Goal: Information Seeking & Learning: Learn about a topic

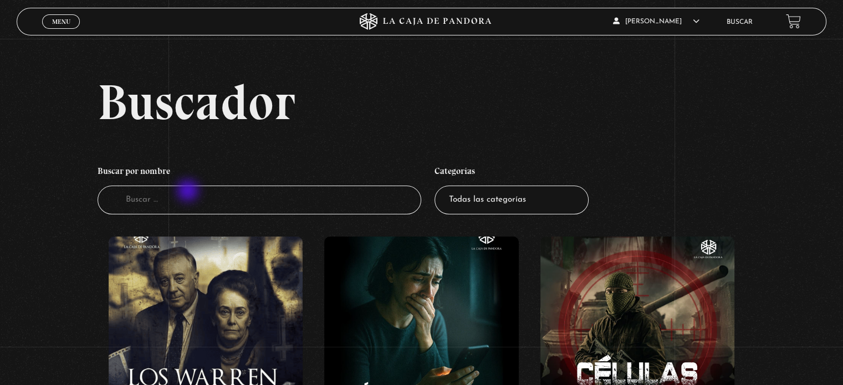
click at [189, 192] on input "Buscador" at bounding box center [260, 200] width 324 height 29
type input "mi proposito"
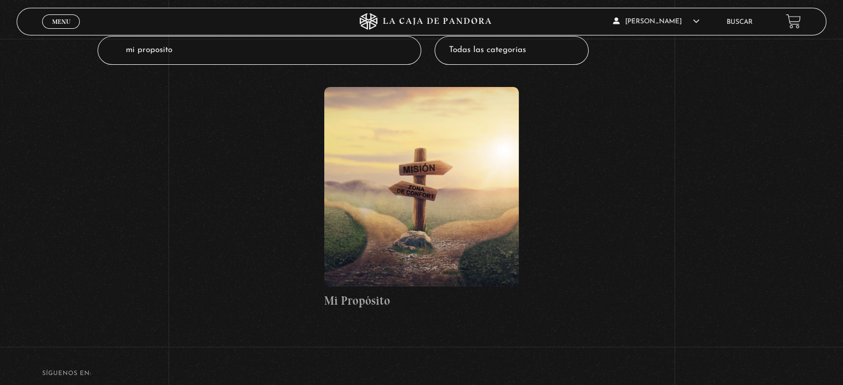
scroll to position [150, 0]
drag, startPoint x: 191, startPoint y: 53, endPoint x: 48, endPoint y: 28, distance: 145.1
click at [48, 28] on div "Menu Cerrar Zuly Gonzalez En vivos Pandora Centinelas Mi cuenta Salir Buscar Bu…" at bounding box center [421, 175] width 843 height 651
type input "vaticano"
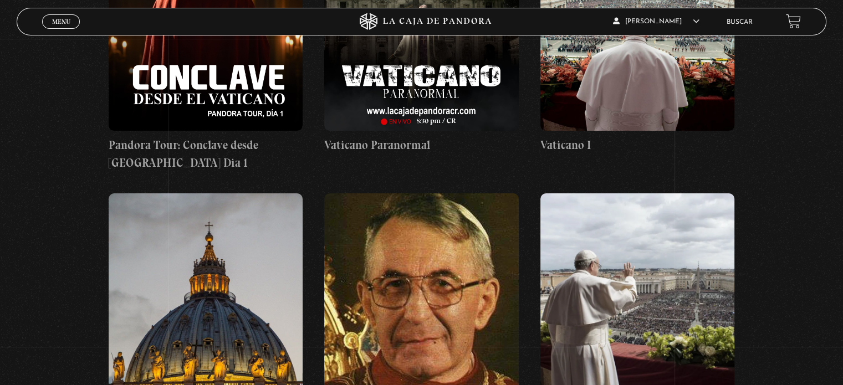
scroll to position [302, 0]
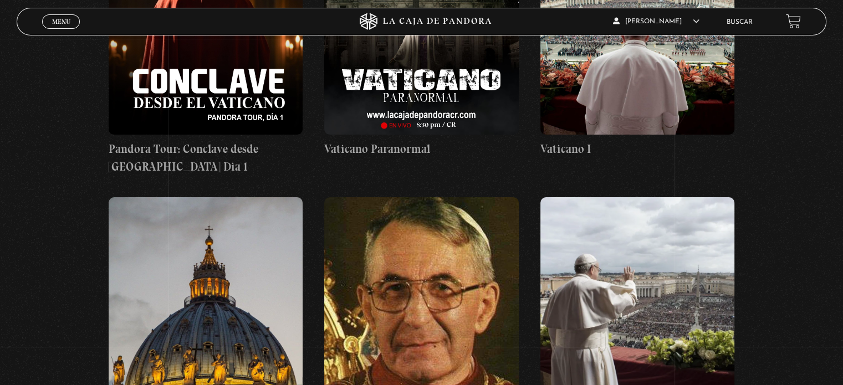
click at [648, 90] on figure at bounding box center [638, 35] width 194 height 200
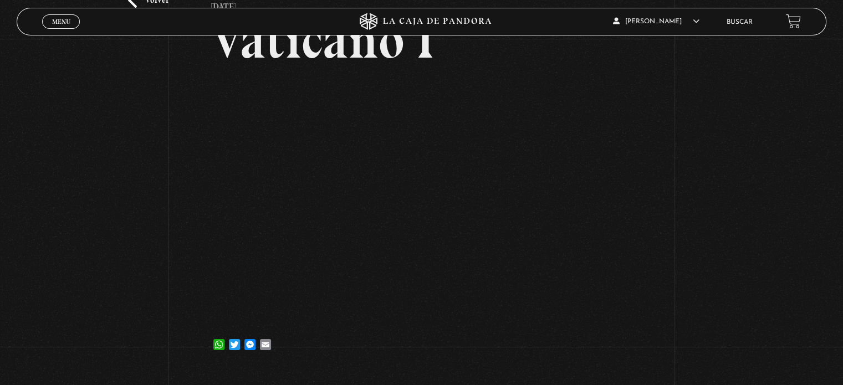
scroll to position [111, 0]
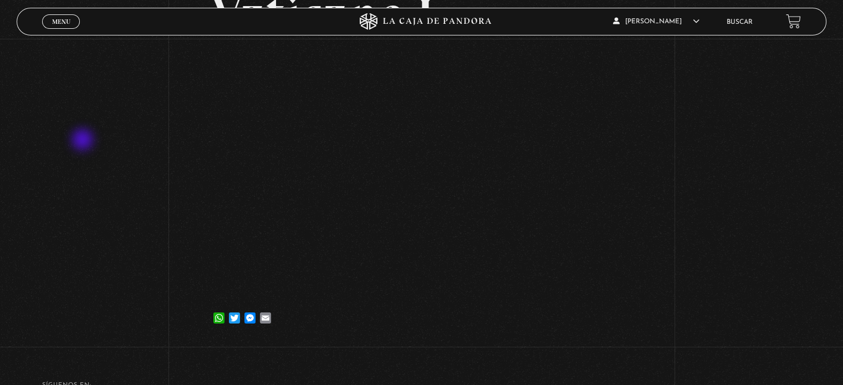
click at [84, 141] on div "Volver 16 octubre, 2021 Vaticano I WhatsApp Twitter Messenger Email" at bounding box center [421, 136] width 843 height 416
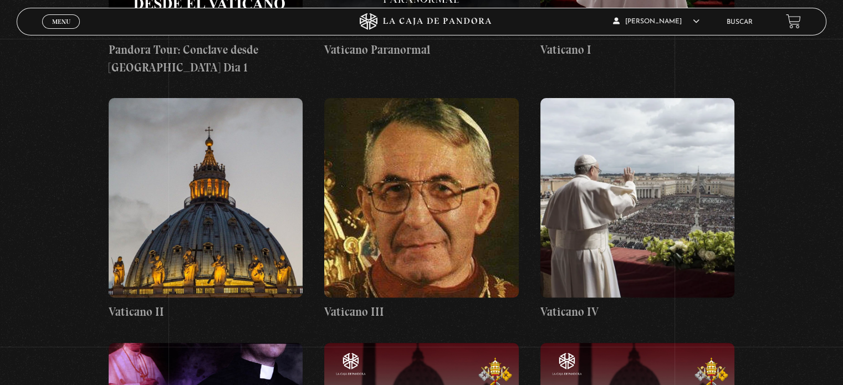
scroll to position [411, 0]
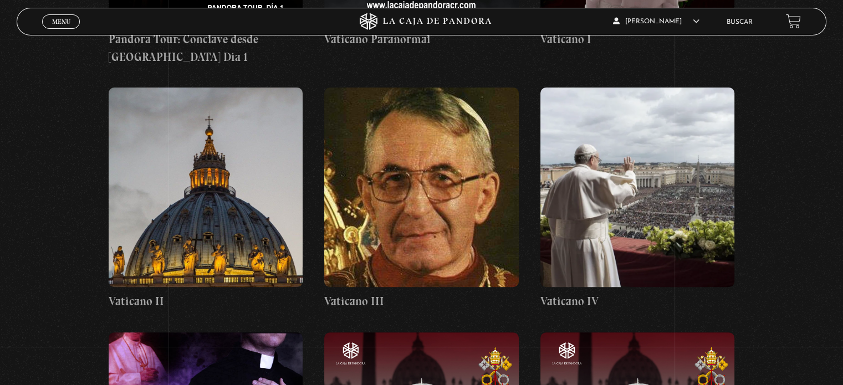
click at [231, 185] on figure at bounding box center [206, 188] width 194 height 200
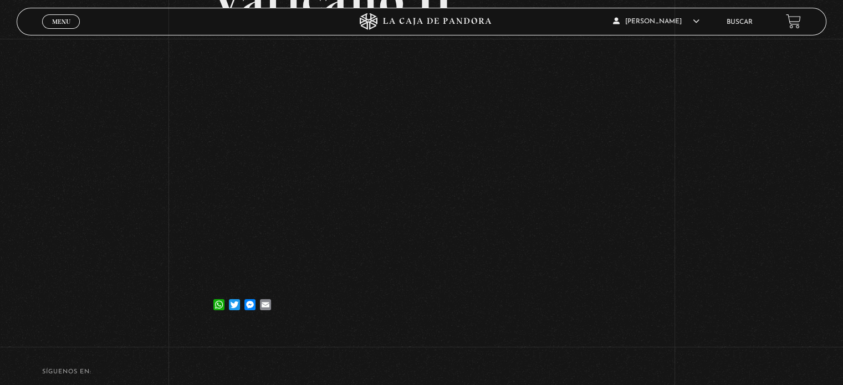
scroll to position [135, 0]
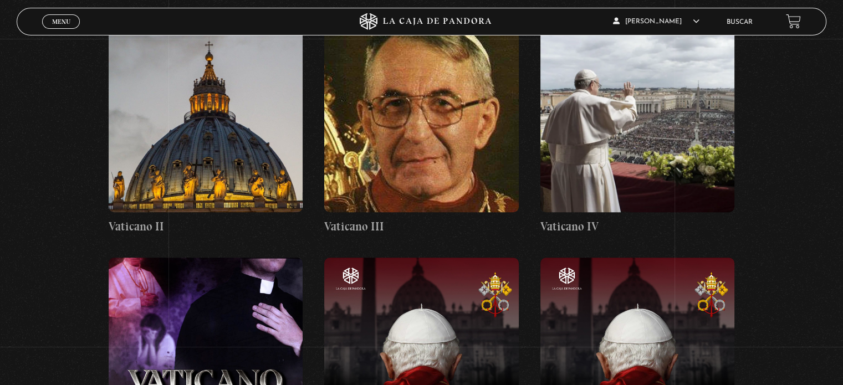
scroll to position [428, 0]
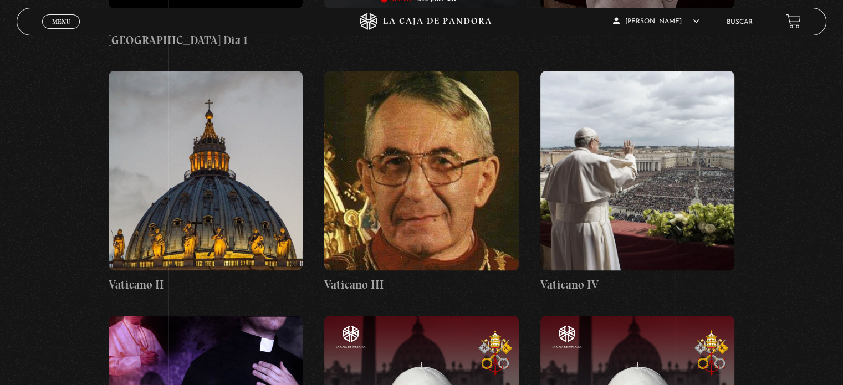
click at [445, 166] on figure at bounding box center [421, 171] width 194 height 200
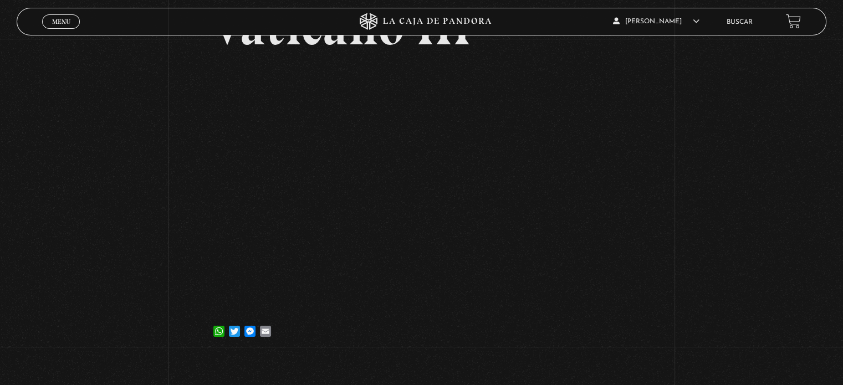
scroll to position [101, 0]
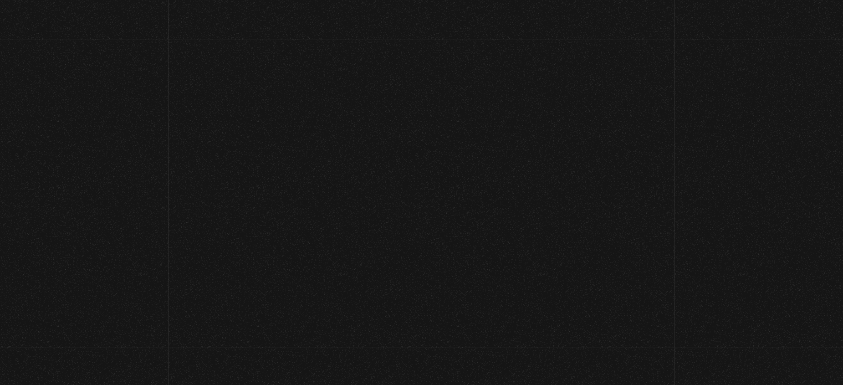
scroll to position [428, 0]
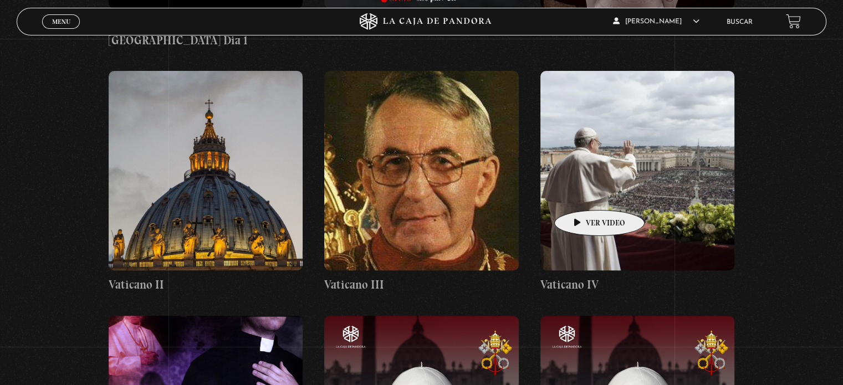
click at [582, 193] on figure at bounding box center [638, 171] width 194 height 200
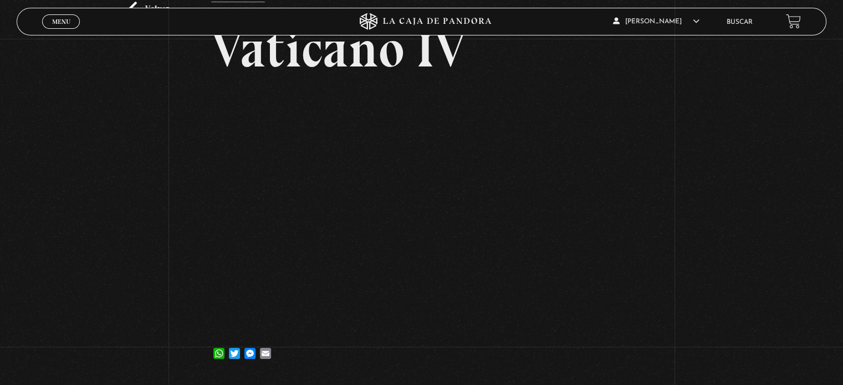
scroll to position [91, 0]
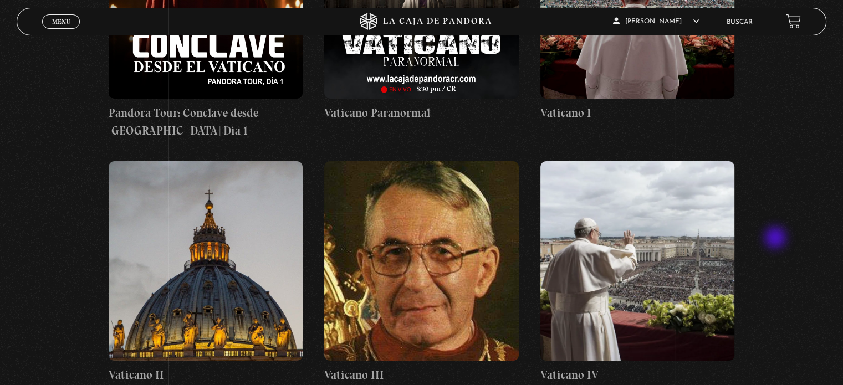
scroll to position [259, 0]
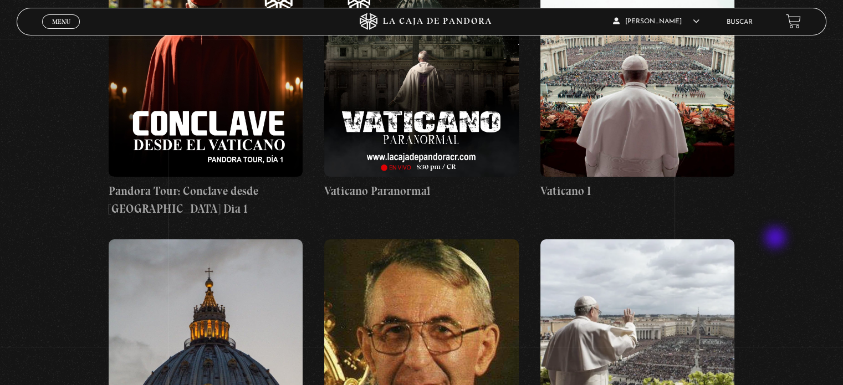
click at [634, 120] on figure at bounding box center [638, 77] width 194 height 200
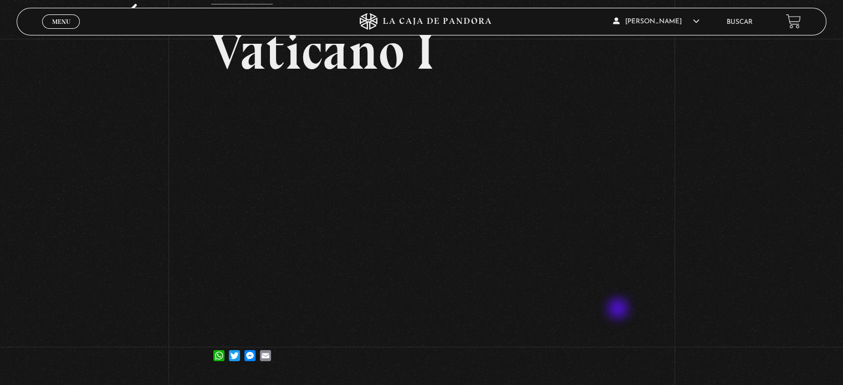
scroll to position [84, 0]
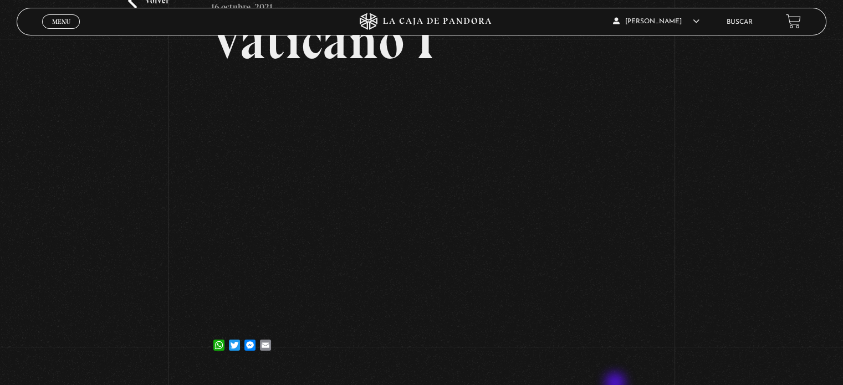
click at [760, 201] on div "Volver 16 octubre, 2021 [GEOGRAPHIC_DATA] I WhatsApp Twitter Messenger Email" at bounding box center [421, 163] width 843 height 416
click at [751, 228] on div "Volver 16 octubre, 2021 [GEOGRAPHIC_DATA] I WhatsApp Twitter Messenger Email" at bounding box center [421, 163] width 843 height 416
click at [69, 192] on div "Volver 16 octubre, 2021 [GEOGRAPHIC_DATA] I WhatsApp Twitter Messenger Email" at bounding box center [421, 163] width 843 height 416
click at [80, 185] on div "Volver 16 octubre, 2021 [GEOGRAPHIC_DATA] I WhatsApp Twitter Messenger Email" at bounding box center [421, 163] width 843 height 416
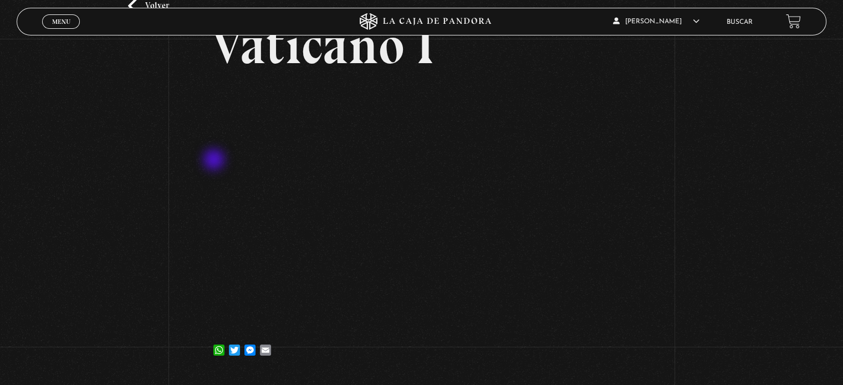
scroll to position [79, 0]
